Goal: Find specific page/section

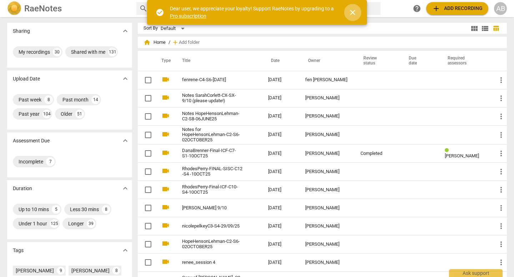
click at [353, 11] on span "close" at bounding box center [352, 12] width 9 height 9
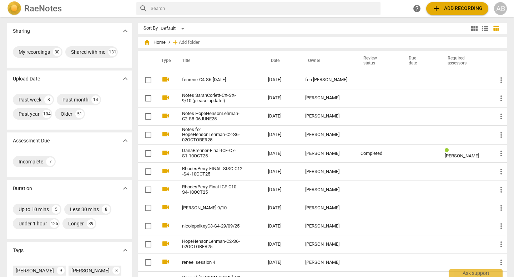
click at [226, 10] on input "text" at bounding box center [263, 8] width 227 height 11
type input "[PERSON_NAME]"
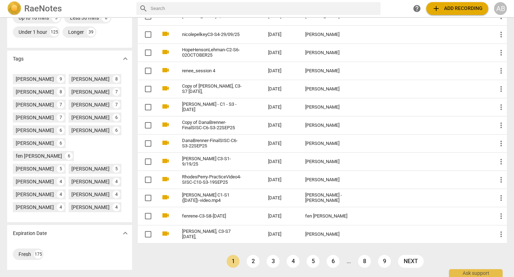
scroll to position [200, 0]
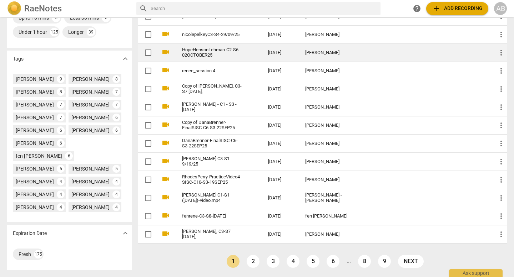
click at [250, 255] on link "2" at bounding box center [252, 261] width 13 height 13
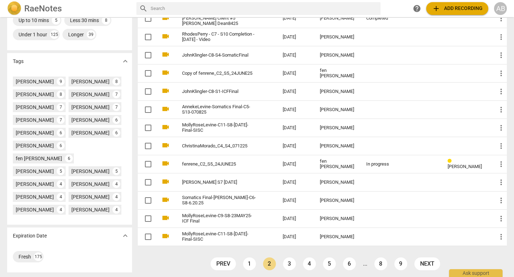
scroll to position [200, 0]
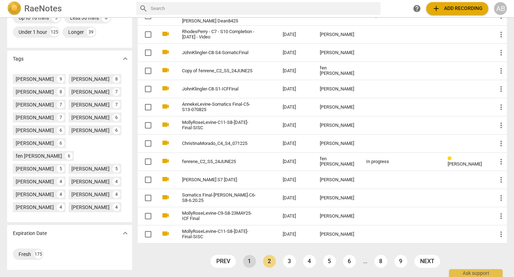
click at [248, 255] on link "1" at bounding box center [249, 261] width 13 height 13
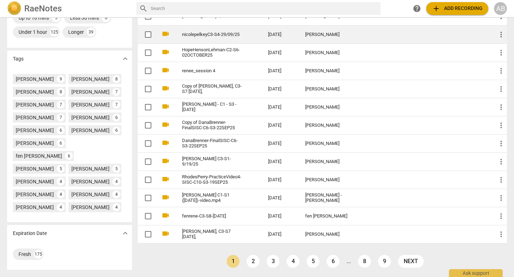
scroll to position [196, 0]
